Goal: Task Accomplishment & Management: Manage account settings

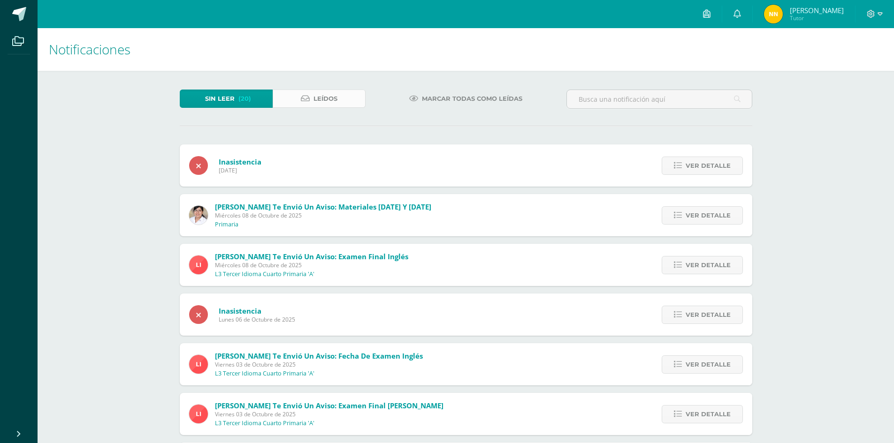
click at [340, 93] on link "Leídos" at bounding box center [319, 99] width 93 height 18
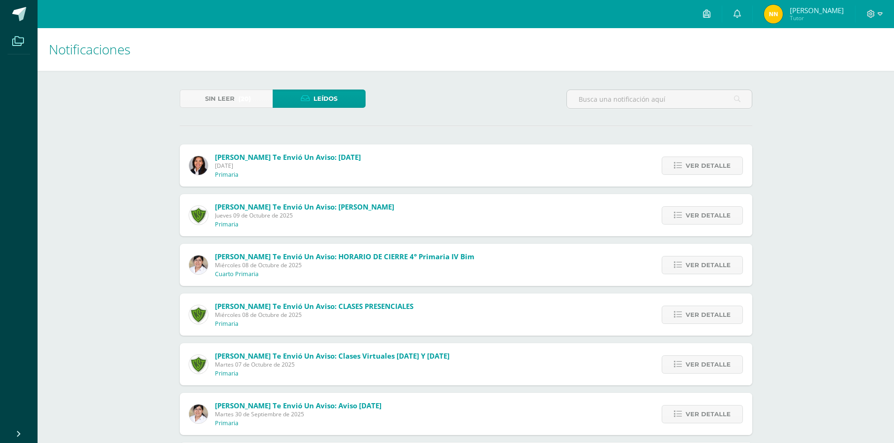
click at [22, 38] on icon at bounding box center [18, 41] width 12 height 9
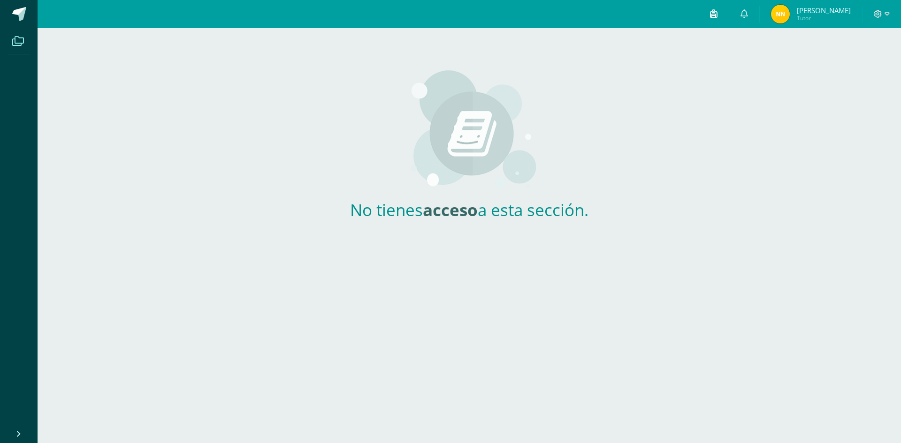
click at [729, 25] on link at bounding box center [714, 14] width 30 height 28
click at [590, 106] on div "No tienes acceso a esta sección." at bounding box center [469, 137] width 277 height 219
click at [843, 23] on span "Nely Tutor" at bounding box center [811, 14] width 84 height 19
click at [790, 13] on img at bounding box center [780, 14] width 19 height 19
click at [886, 15] on icon at bounding box center [887, 14] width 5 height 8
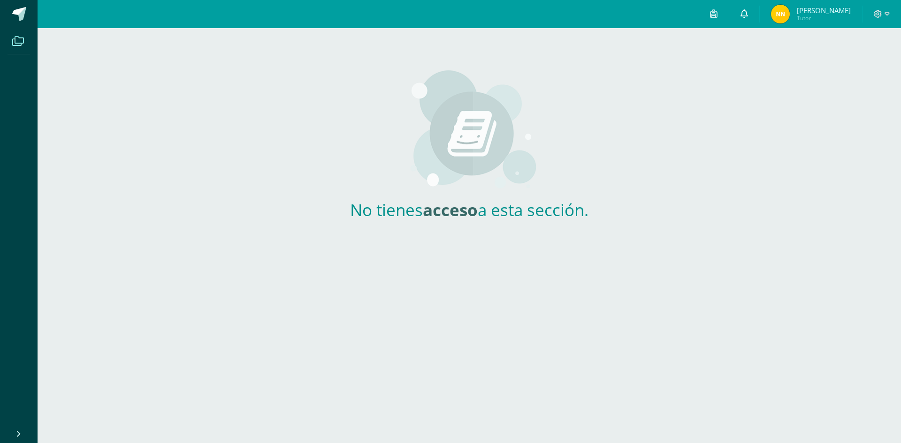
click at [748, 12] on icon at bounding box center [745, 13] width 8 height 8
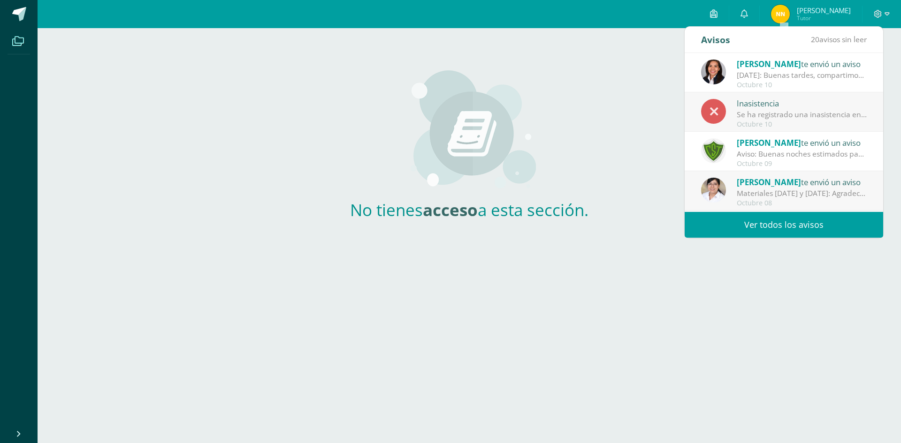
click at [10, 32] on span at bounding box center [18, 41] width 21 height 21
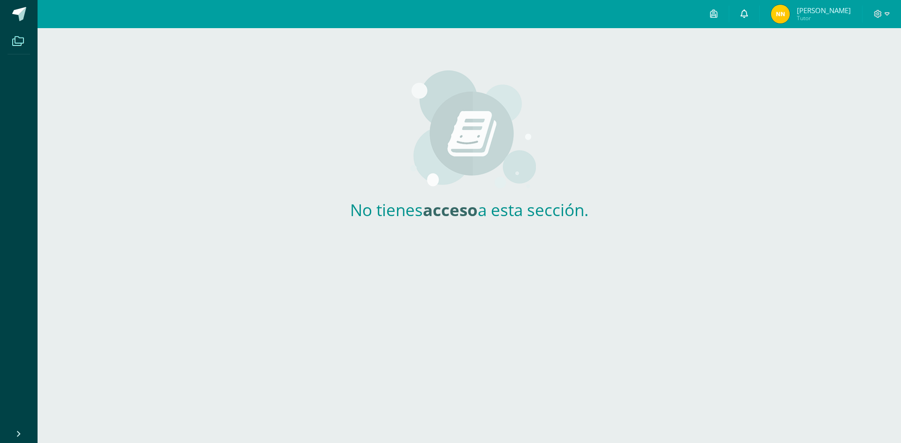
click at [759, 14] on link at bounding box center [744, 14] width 30 height 28
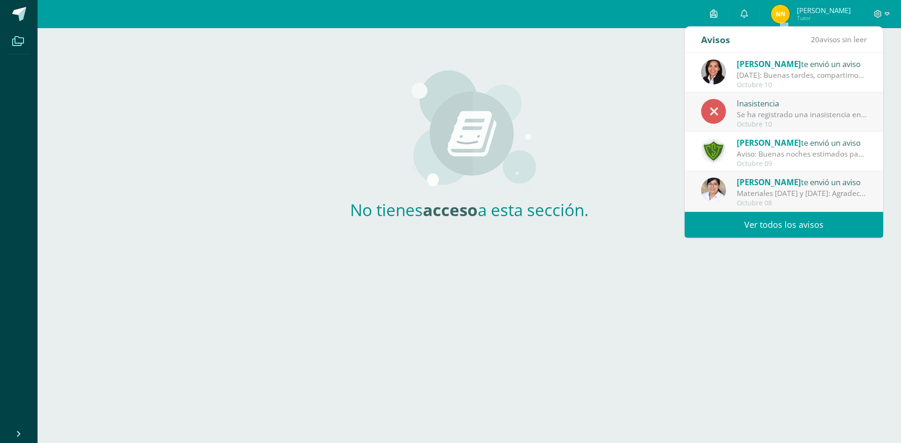
click at [822, 69] on div "Zuly Coro te envió un aviso" at bounding box center [802, 64] width 130 height 12
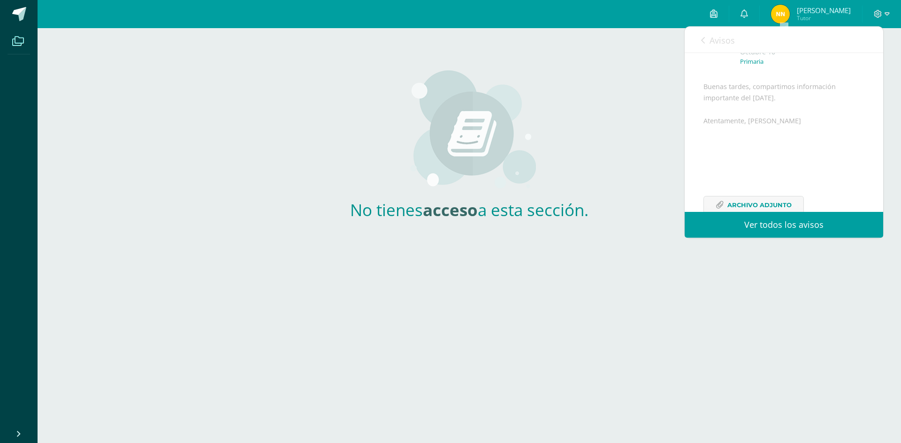
scroll to position [103, 0]
click at [745, 185] on span "Archivo Adjunto" at bounding box center [759, 182] width 64 height 17
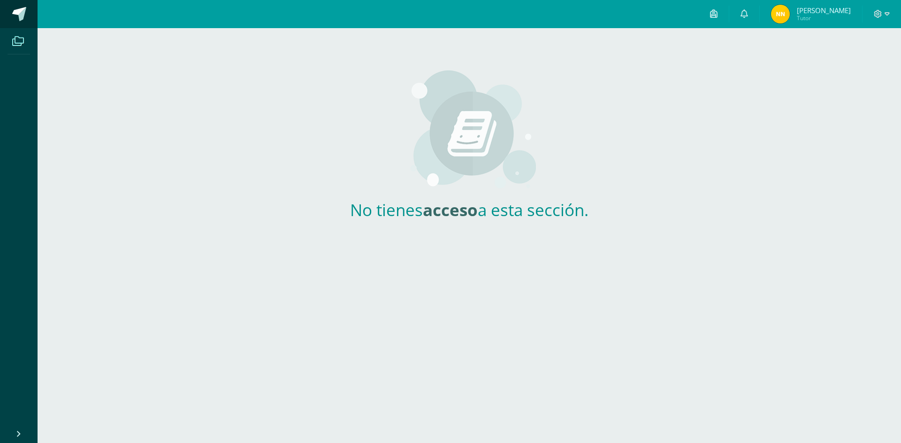
click at [20, 22] on link at bounding box center [19, 14] width 38 height 28
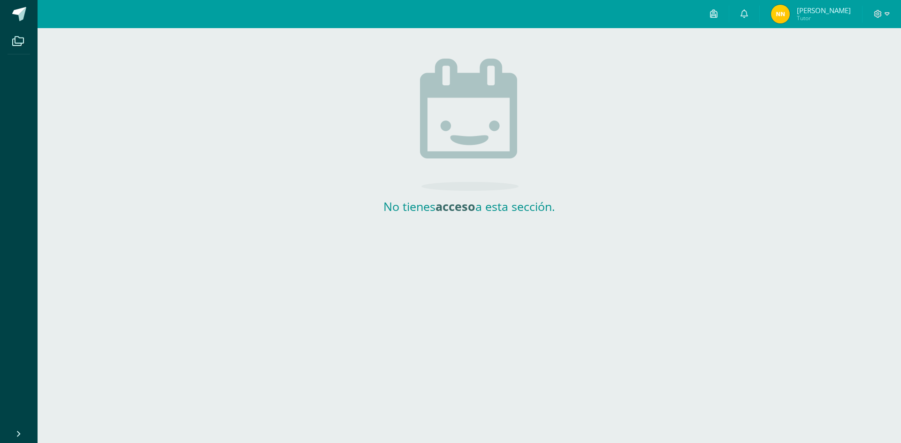
click at [2, 40] on li "Archivos" at bounding box center [19, 41] width 38 height 26
click at [12, 44] on icon at bounding box center [18, 41] width 12 height 9
